Goal: Transaction & Acquisition: Book appointment/travel/reservation

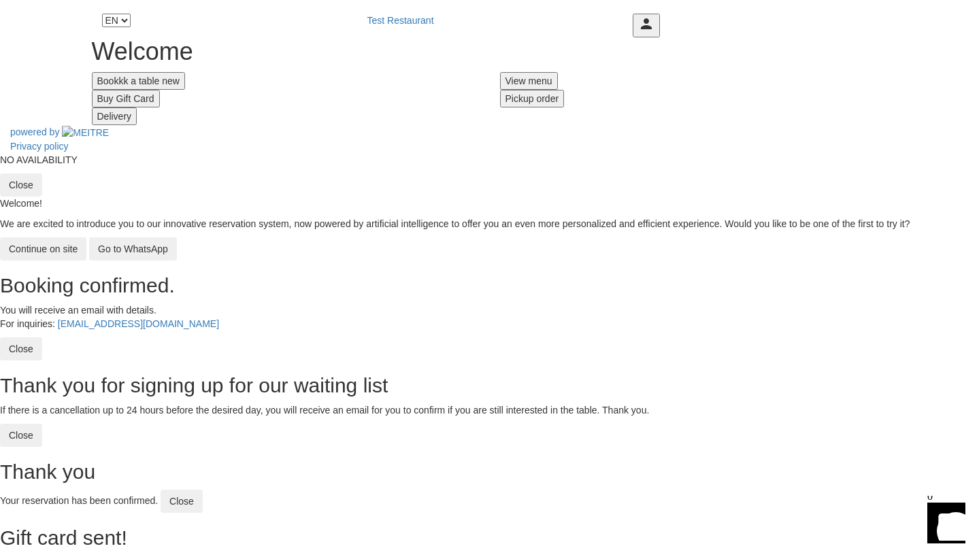
click at [185, 90] on button "Bookkk a table new" at bounding box center [138, 81] width 93 height 18
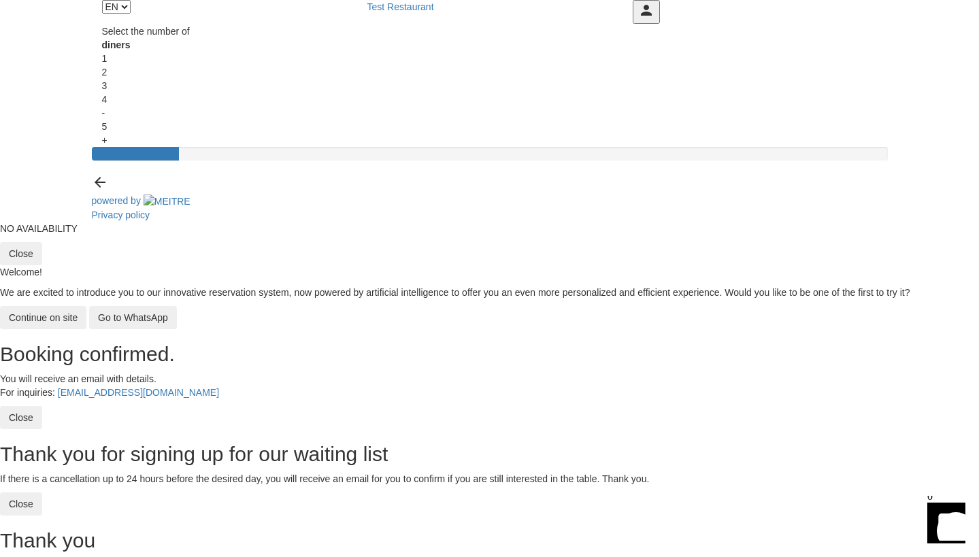
click at [455, 79] on div "2" at bounding box center [489, 72] width 775 height 14
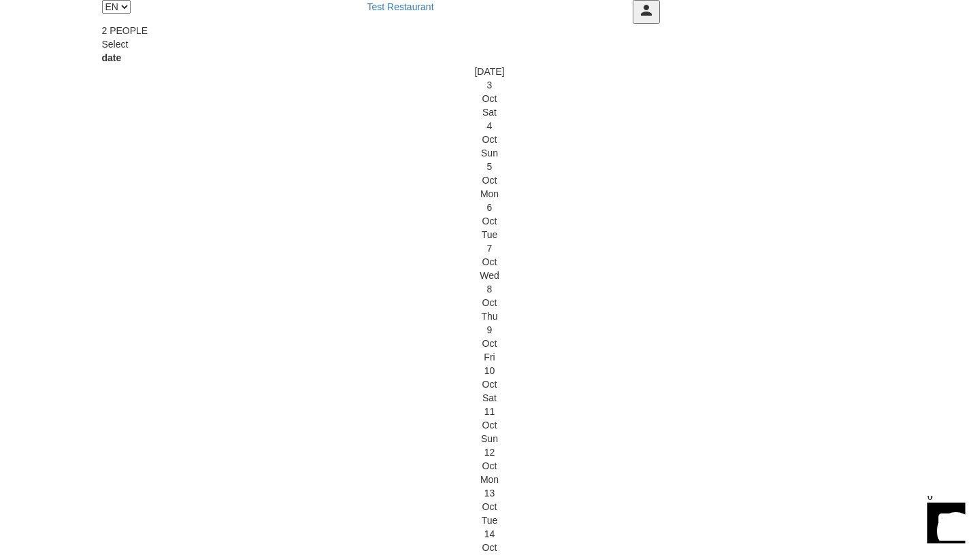
click at [459, 133] on div "4" at bounding box center [489, 126] width 775 height 14
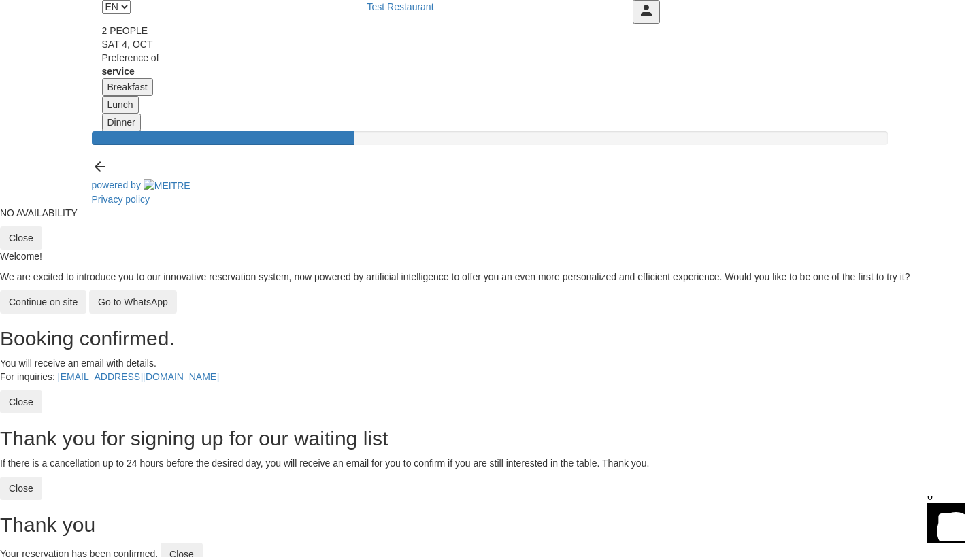
click at [139, 114] on button "Lunch" at bounding box center [120, 105] width 37 height 18
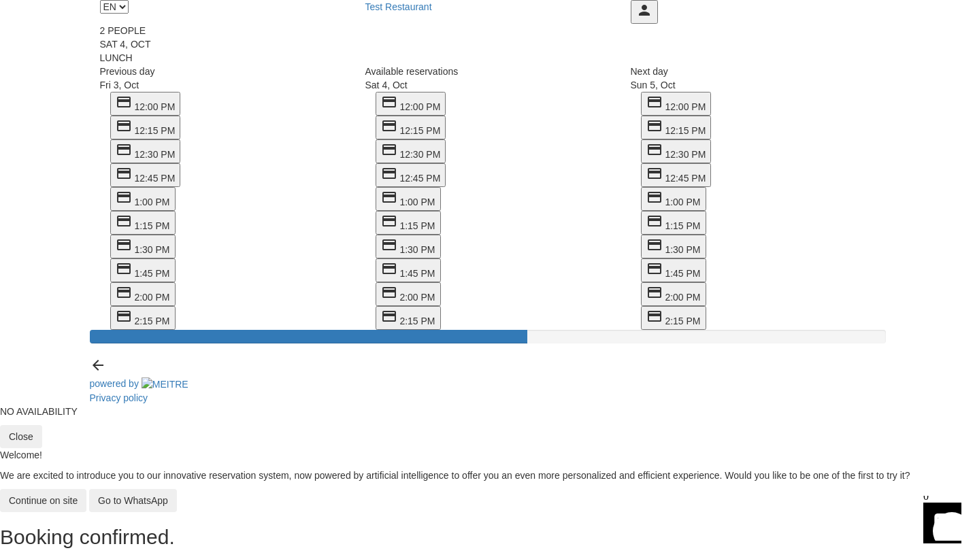
click at [502, 51] on div "Sat 4, Oct" at bounding box center [487, 44] width 775 height 14
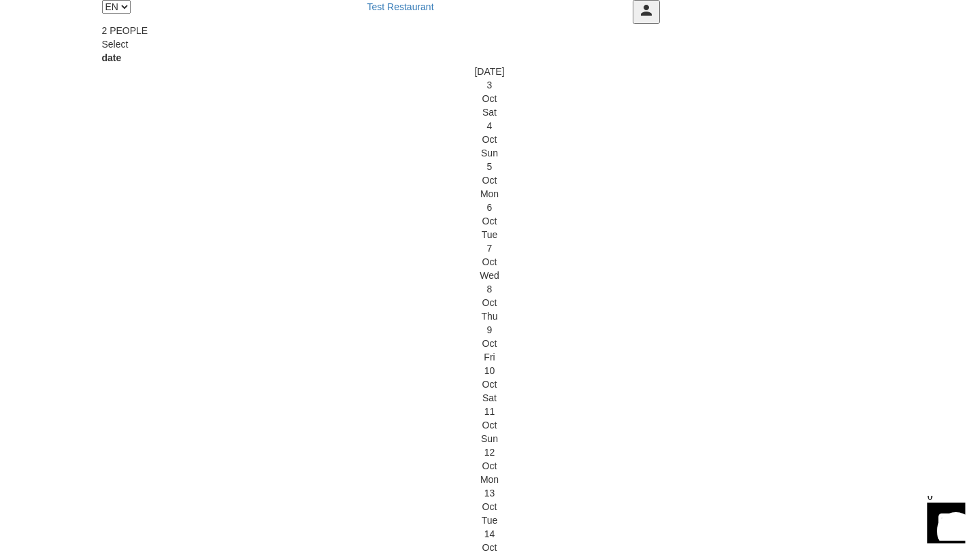
click at [462, 133] on div "4" at bounding box center [489, 126] width 775 height 14
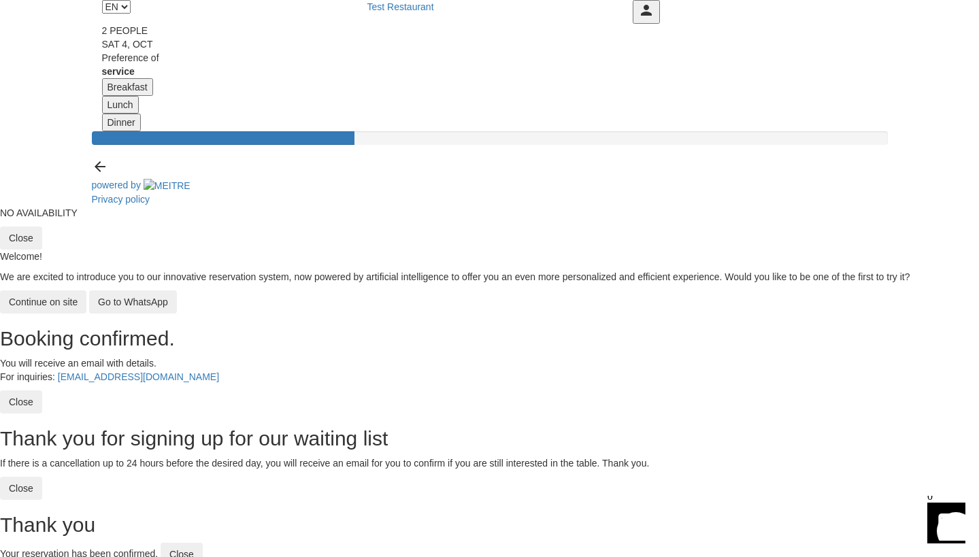
click at [153, 96] on button "Breakfast" at bounding box center [127, 87] width 51 height 18
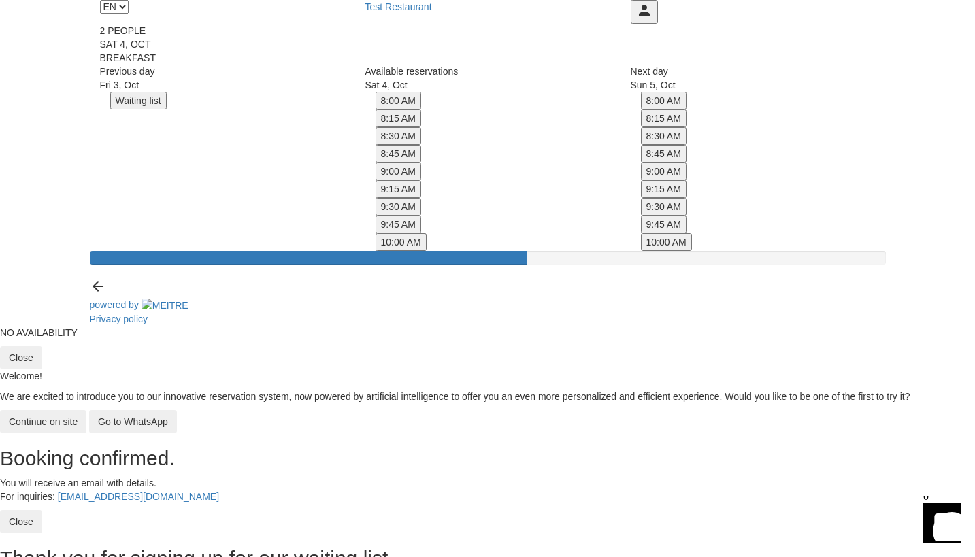
click at [421, 110] on button "8:00 AM" at bounding box center [398, 101] width 46 height 18
